Goal: Task Accomplishment & Management: Manage account settings

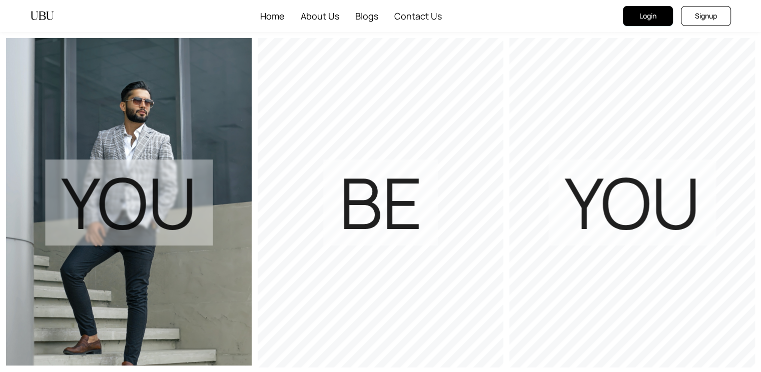
click at [640, 16] on span "Login" at bounding box center [647, 16] width 17 height 11
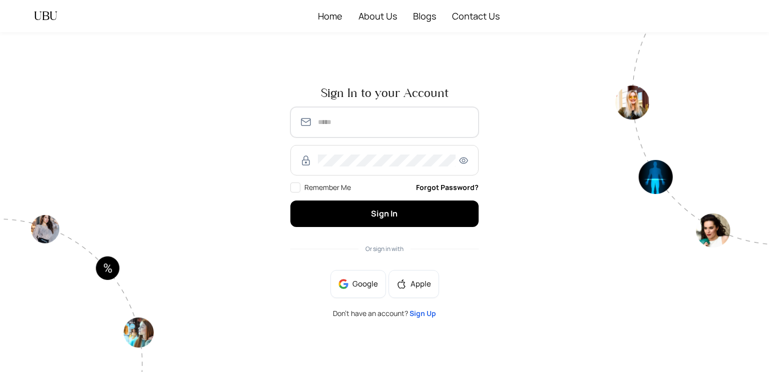
click at [420, 118] on input "text" at bounding box center [394, 122] width 152 height 12
type input "**********"
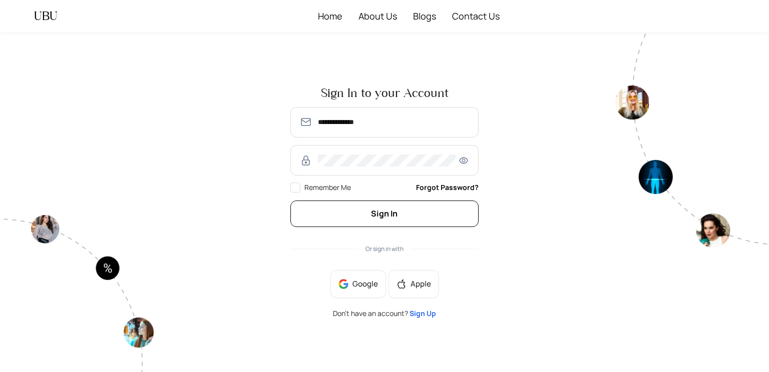
click at [465, 218] on button "Sign In" at bounding box center [384, 214] width 188 height 27
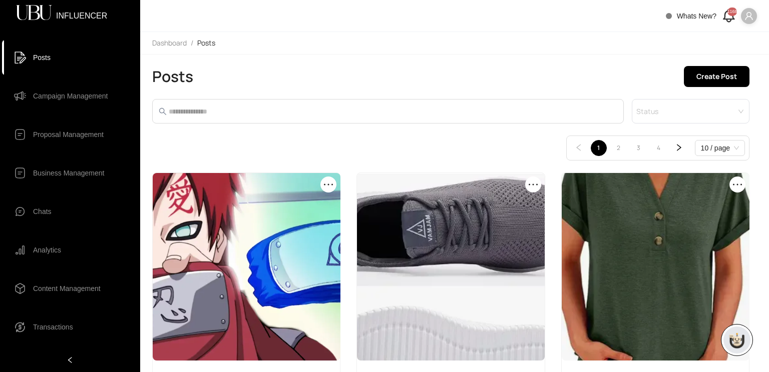
click at [54, 104] on span "Campaign Management" at bounding box center [70, 96] width 75 height 20
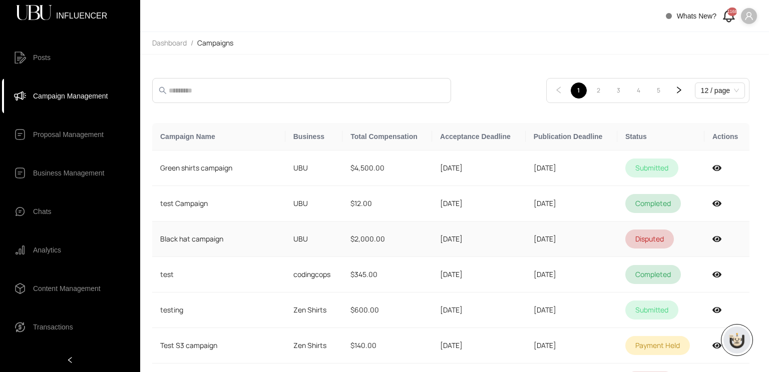
click at [411, 222] on td "$2,000.00" at bounding box center [387, 240] width 90 height 36
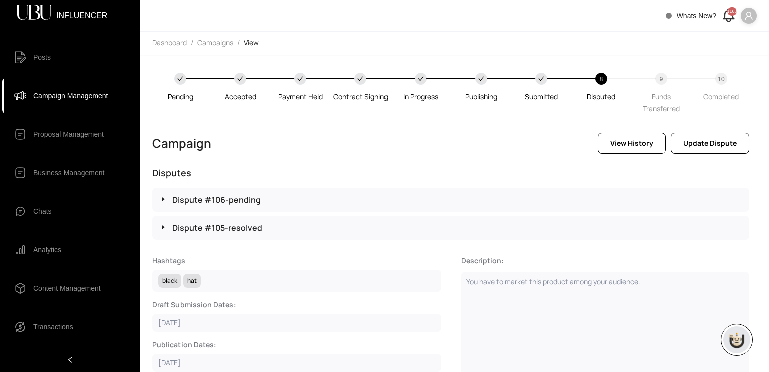
click at [106, 98] on span "Campaign Management" at bounding box center [70, 96] width 75 height 20
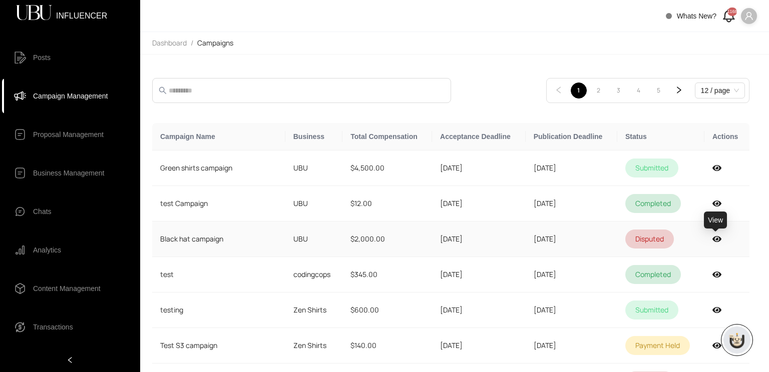
click at [715, 236] on icon at bounding box center [716, 239] width 9 height 8
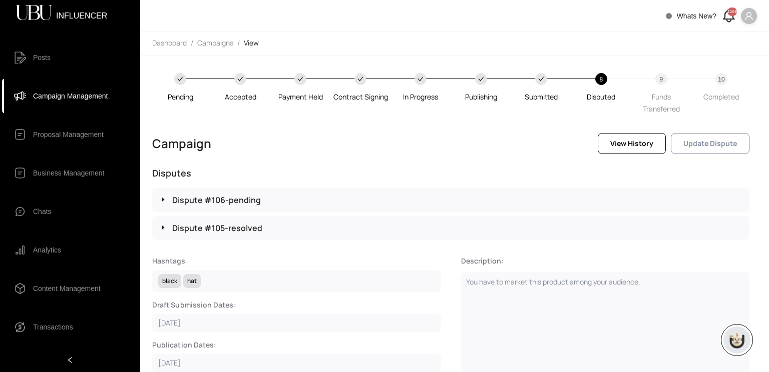
click at [708, 152] on button "Update Dispute" at bounding box center [710, 143] width 79 height 21
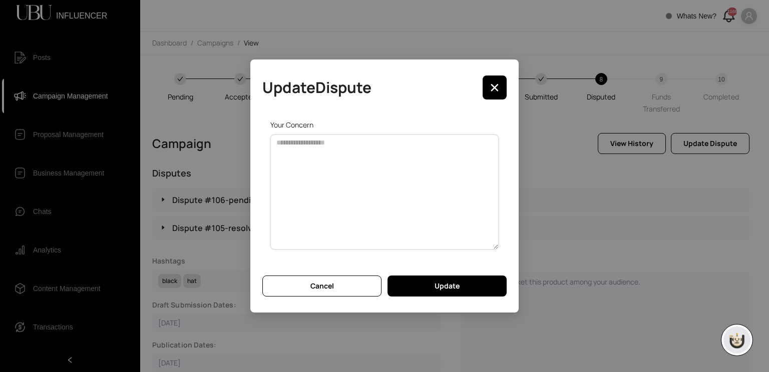
click at [437, 194] on textarea at bounding box center [384, 192] width 228 height 115
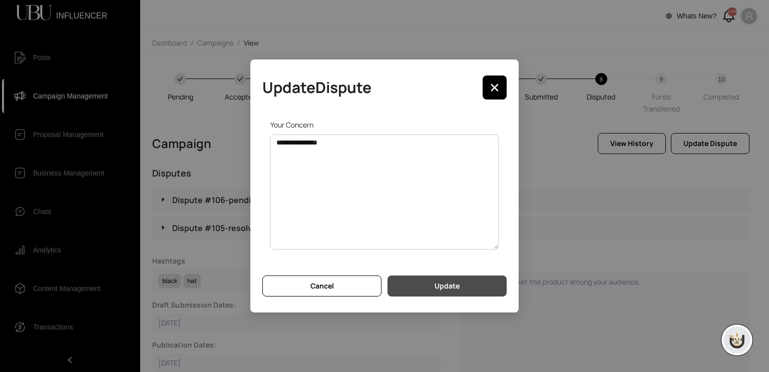
type textarea "**********"
click at [456, 286] on span "Update" at bounding box center [446, 286] width 25 height 11
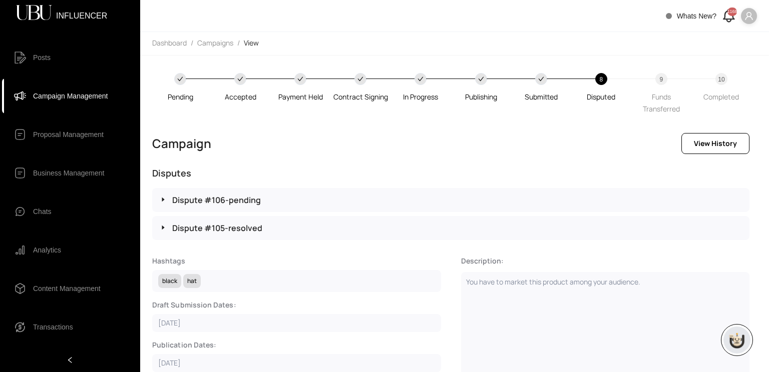
click at [71, 92] on span "Campaign Management" at bounding box center [70, 96] width 75 height 20
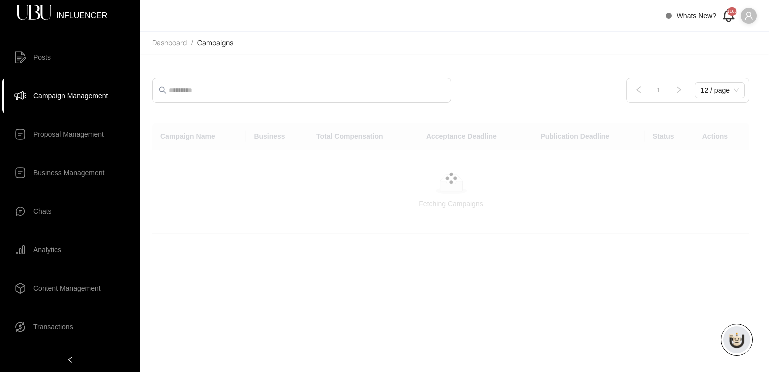
click at [54, 60] on span "Posts" at bounding box center [77, 58] width 89 height 20
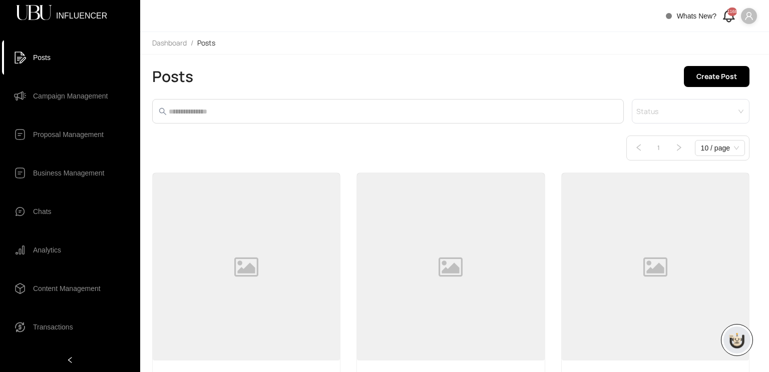
click at [62, 101] on span "Campaign Management" at bounding box center [70, 96] width 75 height 20
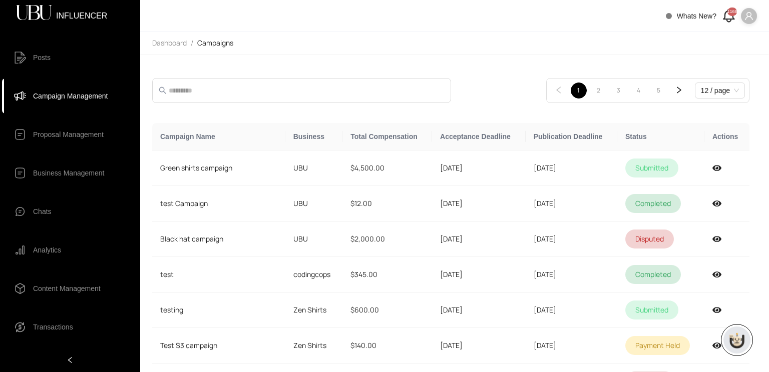
click at [726, 15] on icon at bounding box center [728, 16] width 17 height 17
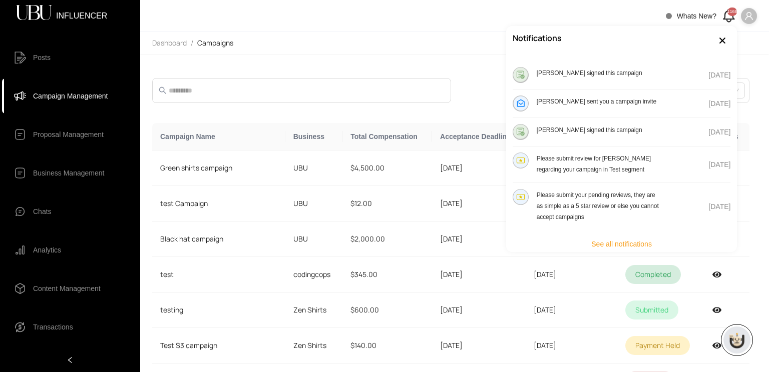
click at [636, 68] on h4 "Usman Shahid signed this campaign" at bounding box center [599, 72] width 126 height 11
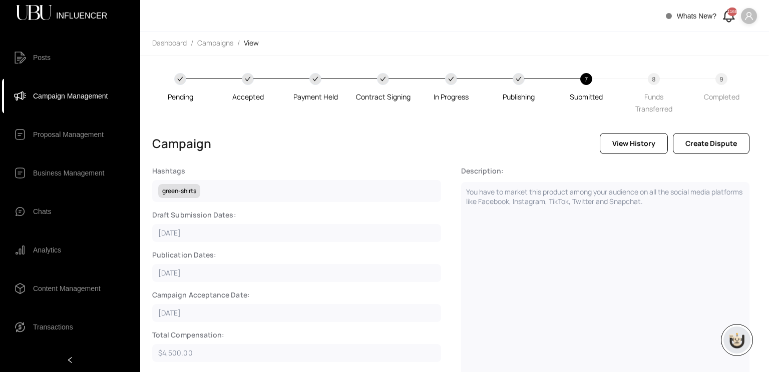
click at [51, 103] on span "Campaign Management" at bounding box center [70, 96] width 75 height 20
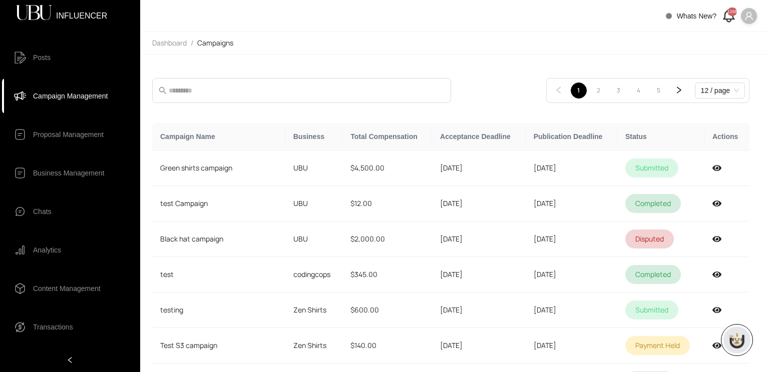
click at [746, 20] on icon "user" at bounding box center [748, 16] width 9 height 9
click at [713, 40] on span "Profile" at bounding box center [718, 36] width 61 height 11
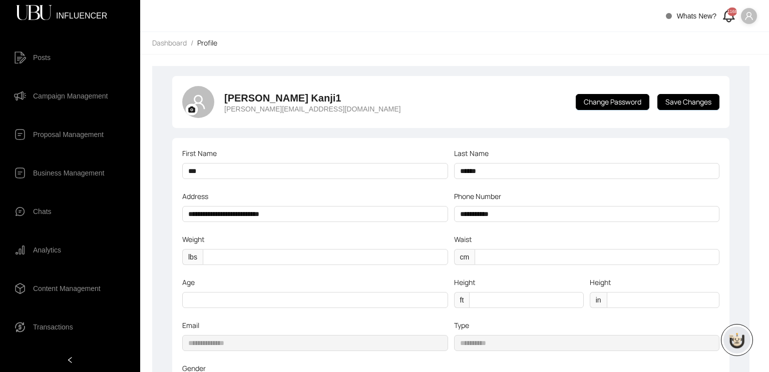
click at [70, 96] on span "Campaign Management" at bounding box center [70, 96] width 75 height 20
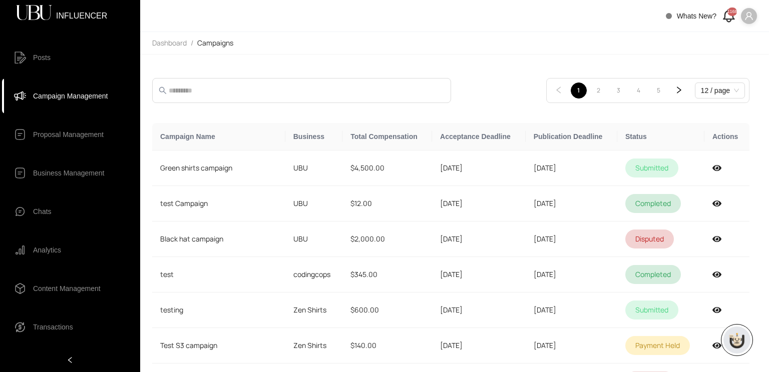
click at [56, 94] on span "Campaign Management" at bounding box center [70, 96] width 75 height 20
click at [727, 16] on div "1168" at bounding box center [732, 12] width 10 height 9
click at [723, 15] on icon at bounding box center [728, 16] width 17 height 17
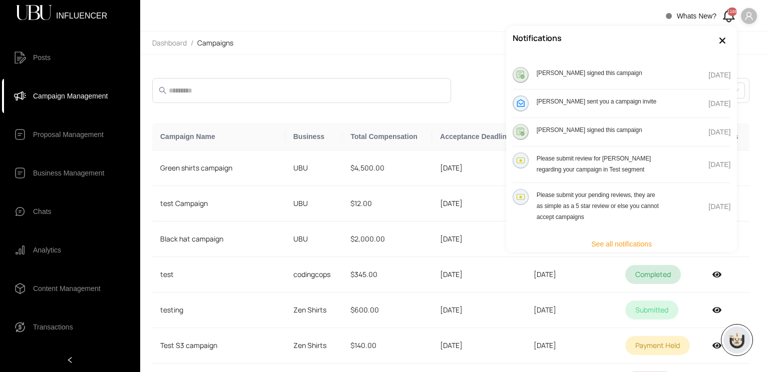
click at [437, 66] on div "1 2 3 4 5 12 / page Campaign Name Business Total Compensation Acceptance Deadli…" at bounding box center [450, 321] width 597 height 511
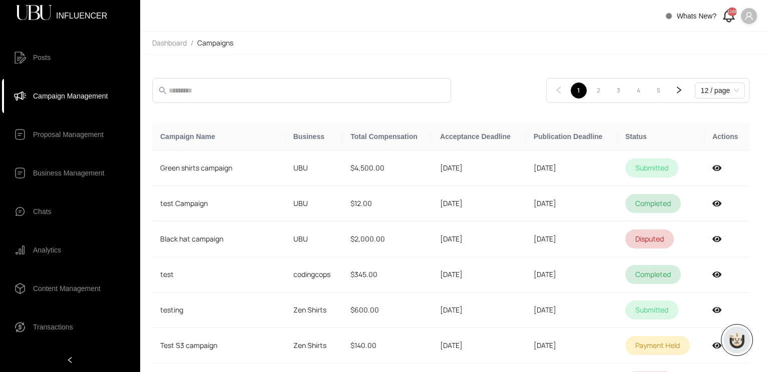
click at [62, 54] on span "Posts" at bounding box center [77, 58] width 89 height 20
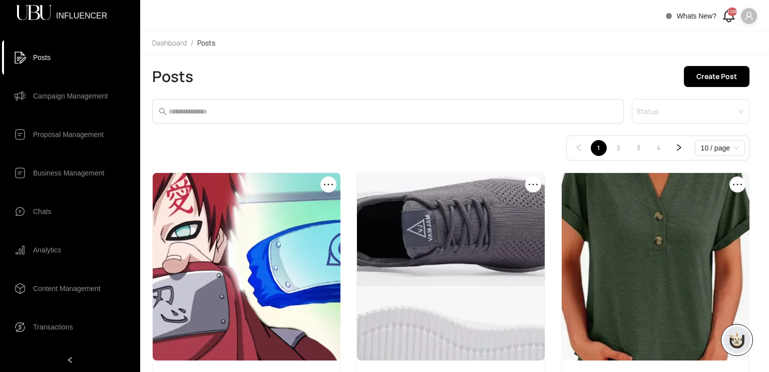
click at [53, 91] on span "Campaign Management" at bounding box center [70, 96] width 75 height 20
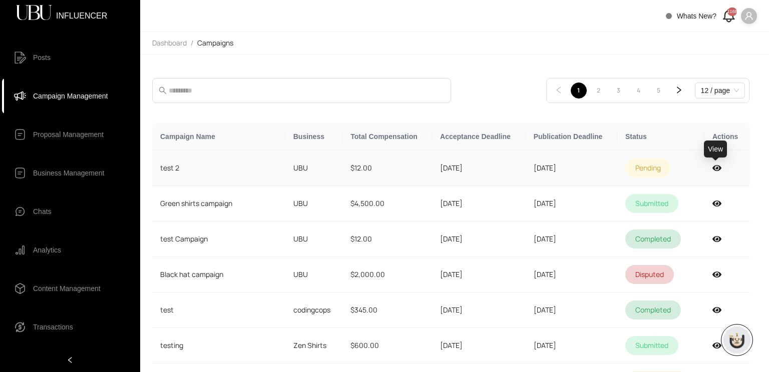
click at [712, 166] on icon at bounding box center [716, 168] width 9 height 8
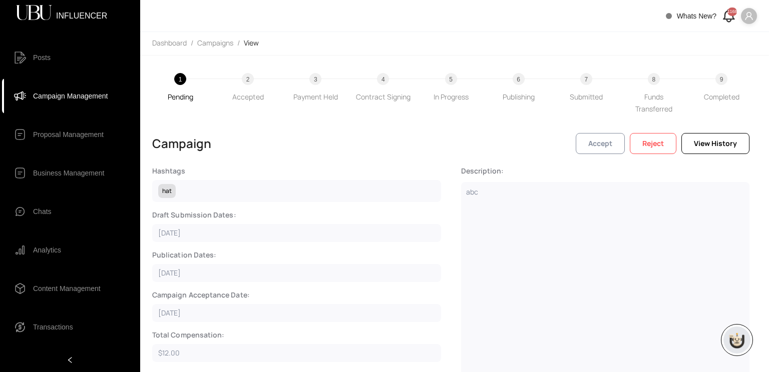
click at [590, 142] on span "Accept" at bounding box center [600, 143] width 24 height 11
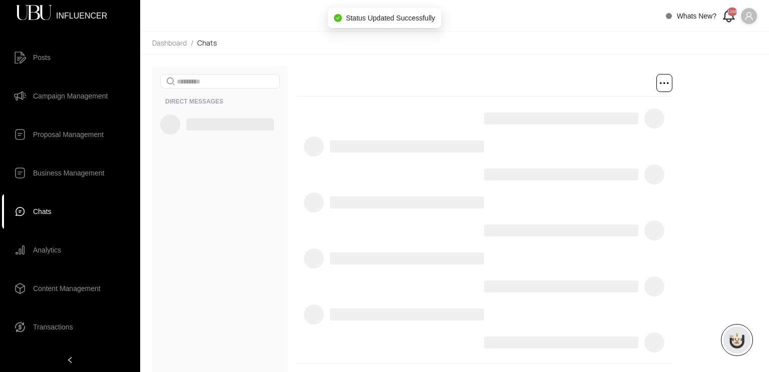
scroll to position [135, 0]
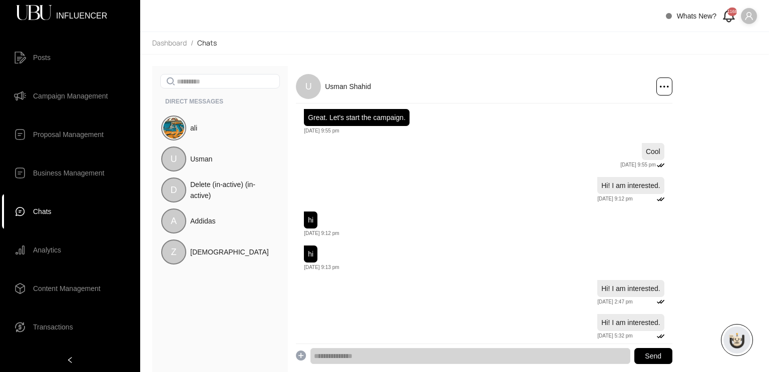
click at [64, 90] on span "Campaign Management" at bounding box center [70, 96] width 75 height 20
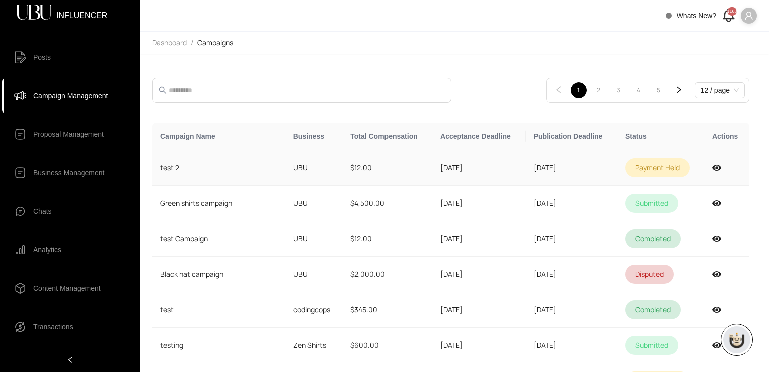
click at [709, 171] on td at bounding box center [726, 169] width 45 height 36
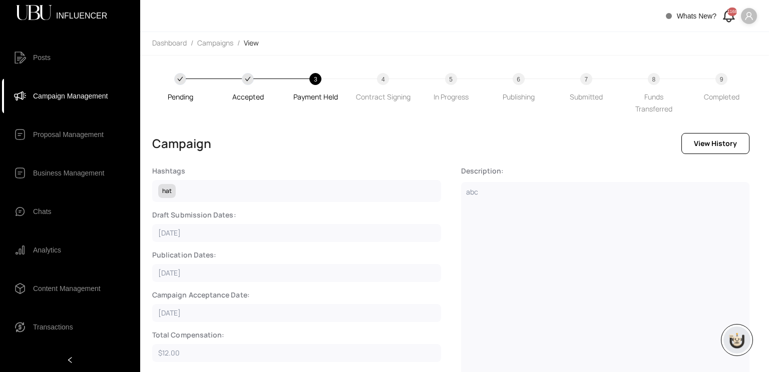
click at [89, 100] on span "Campaign Management" at bounding box center [70, 96] width 75 height 20
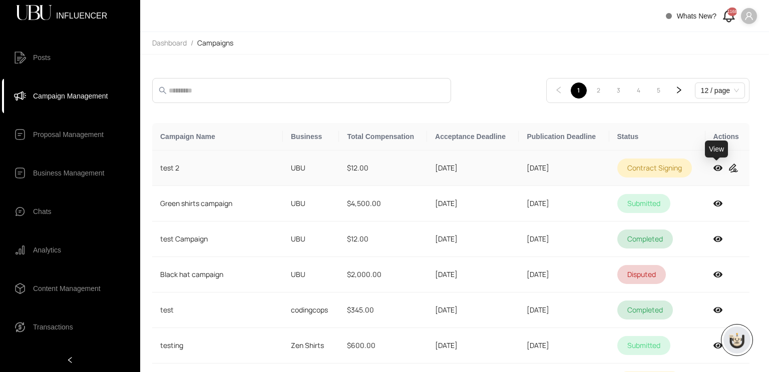
click at [716, 168] on icon at bounding box center [717, 168] width 9 height 8
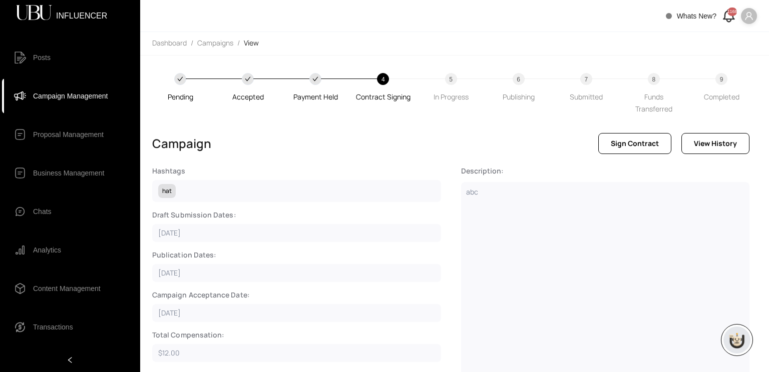
click at [617, 144] on span "Sign Contract" at bounding box center [634, 143] width 48 height 11
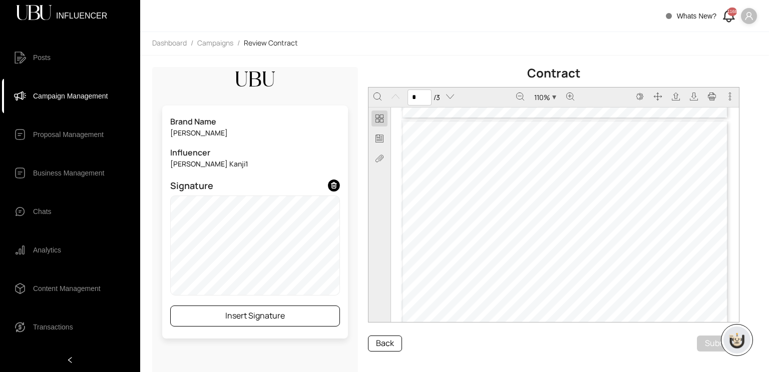
scroll to position [927, 0]
type input "*"
click at [296, 320] on button "Insert Signature" at bounding box center [255, 316] width 170 height 21
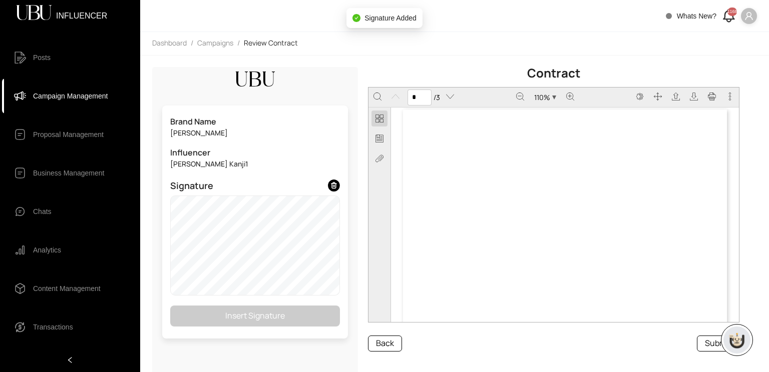
type input "*"
click at [713, 346] on span "Submit" at bounding box center [718, 343] width 27 height 13
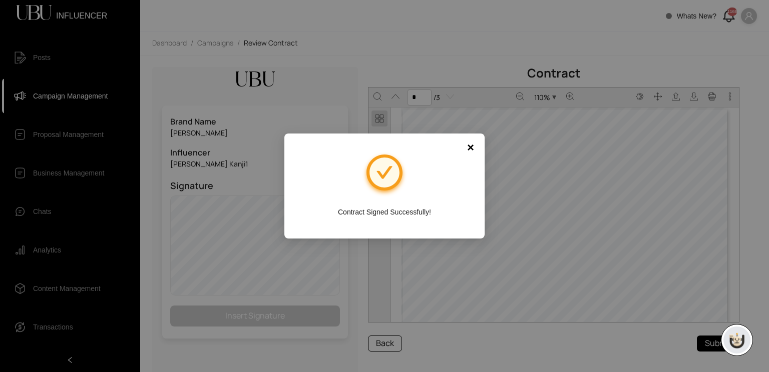
click at [568, 213] on div "× Contract Signed Successfully!" at bounding box center [384, 186] width 769 height 372
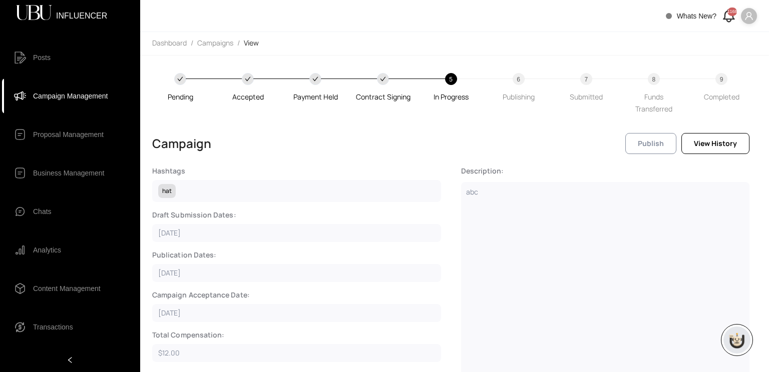
click at [653, 148] on span "Publish" at bounding box center [650, 143] width 26 height 11
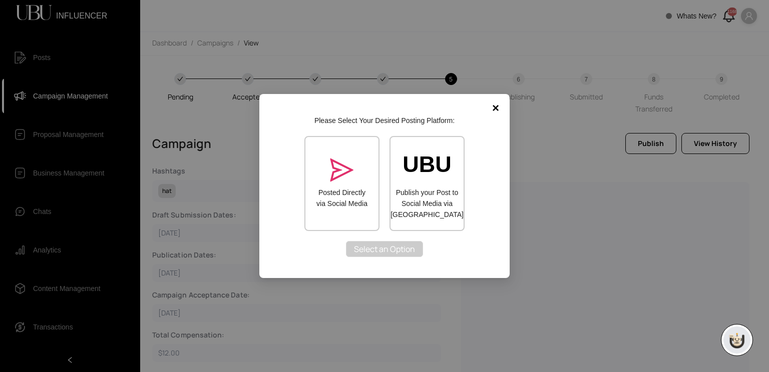
click at [346, 195] on label "Posted Directly via Social Media" at bounding box center [341, 198] width 53 height 22
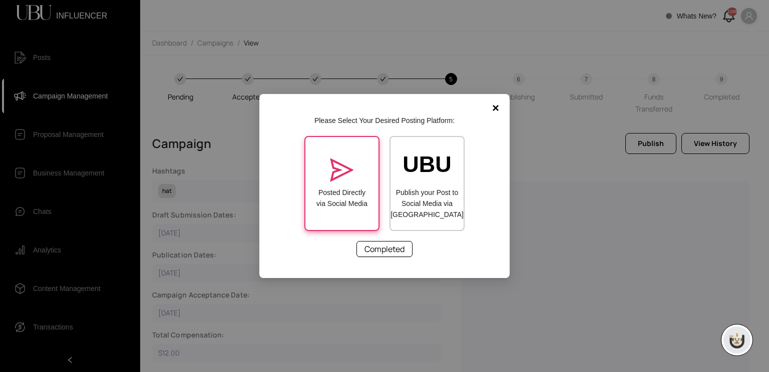
click at [388, 246] on span "Completed" at bounding box center [384, 249] width 40 height 13
